Goal: Information Seeking & Learning: Find contact information

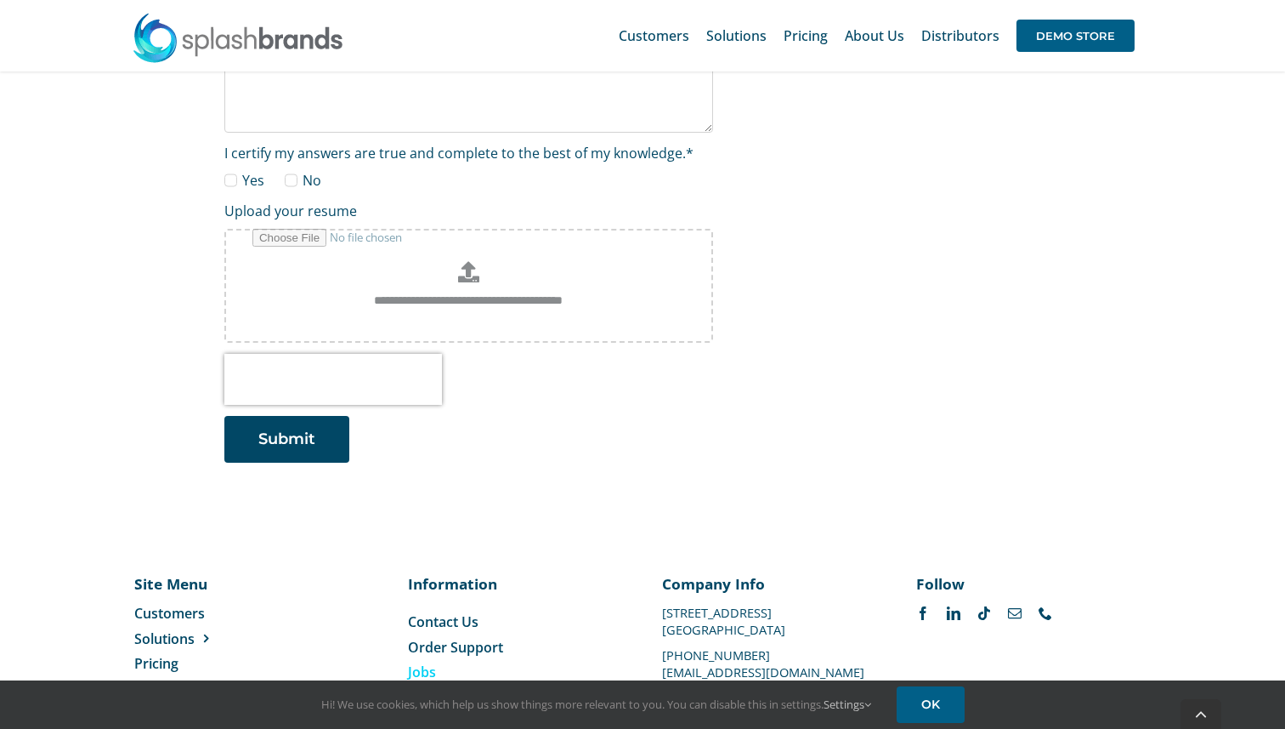
scroll to position [2847, 0]
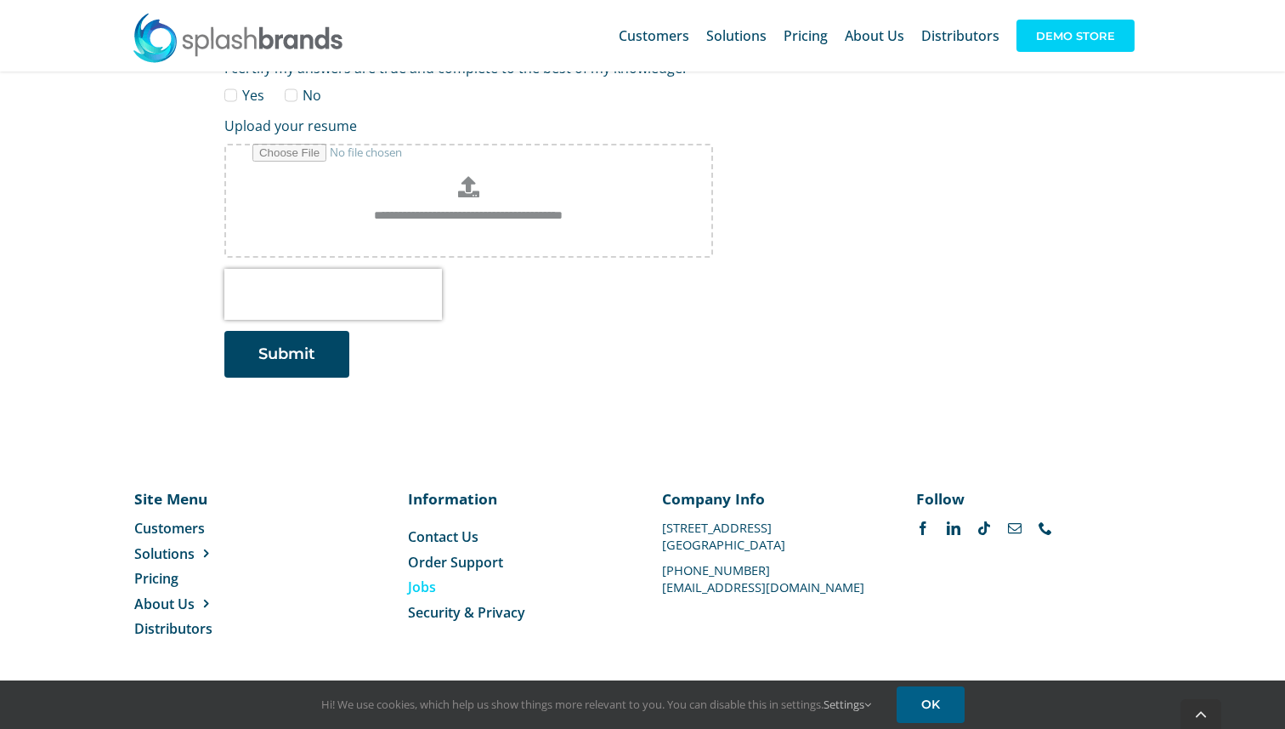
click at [1074, 43] on span "DEMO STORE" at bounding box center [1076, 36] width 118 height 32
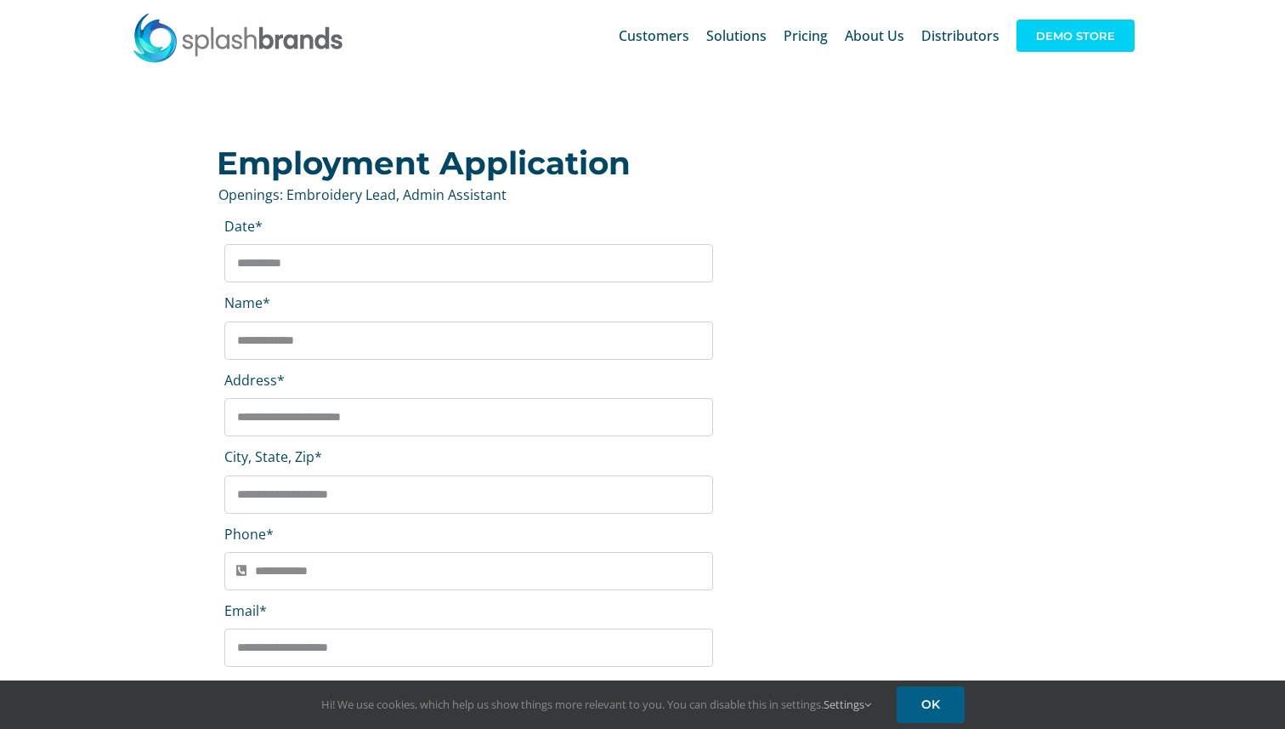
click at [1067, 48] on span "DEMO STORE" at bounding box center [1076, 36] width 118 height 32
click at [956, 37] on span "Distributors" at bounding box center [960, 36] width 78 height 14
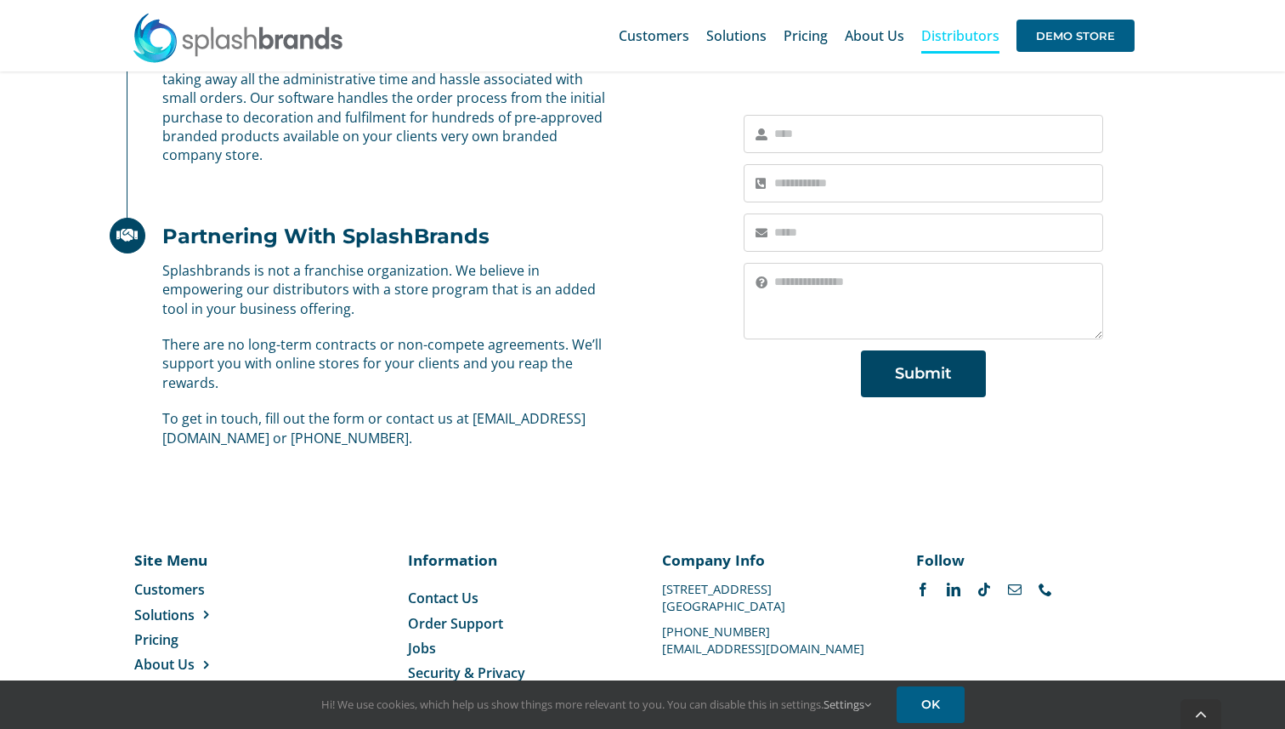
scroll to position [1156, 0]
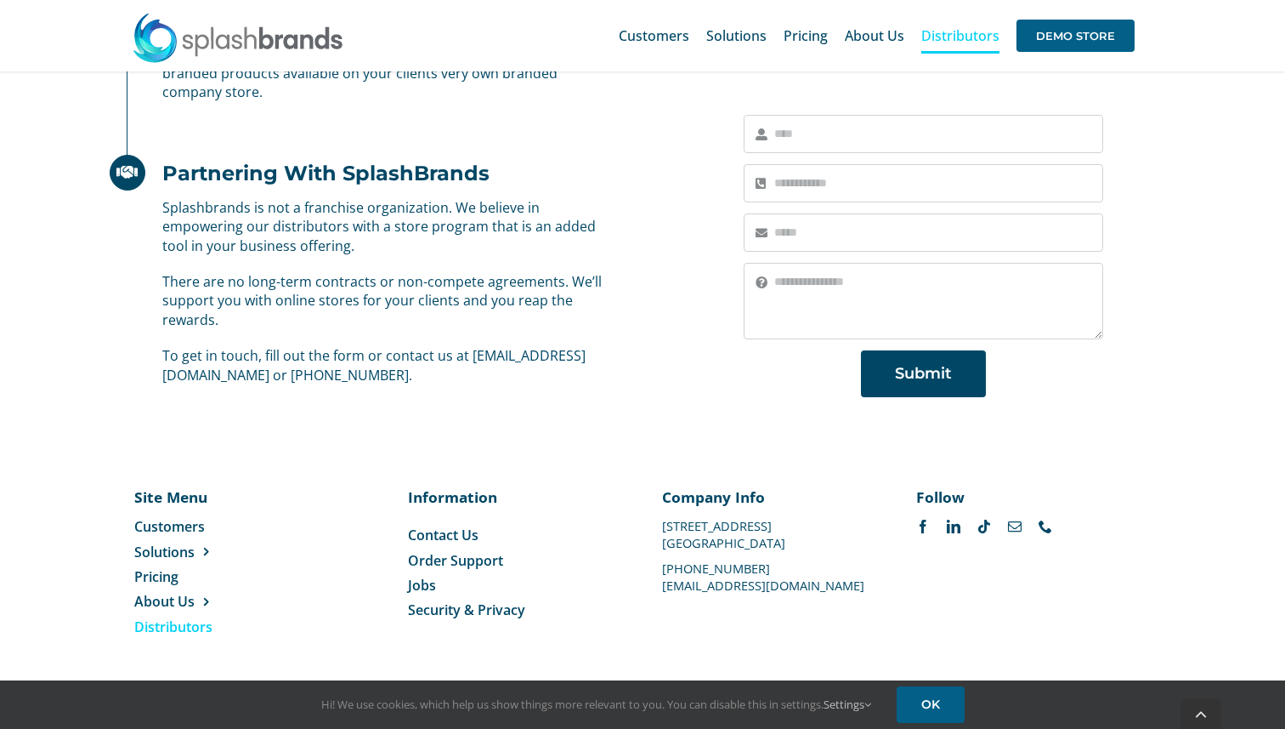
click at [776, 542] on div "Company Info 1100 Valwood Parkway #114 Carrollton, TX 75006 469-501-2888 suppor…" at bounding box center [769, 538] width 215 height 104
click at [621, 508] on div "Information Toggle Navigation Contact Us Order Support Jobs Security & Privacy" at bounding box center [515, 552] width 215 height 133
